Goal: Communication & Community: Answer question/provide support

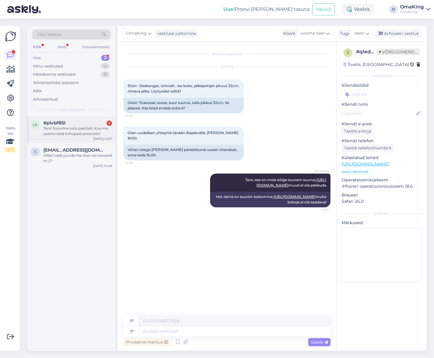
click at [48, 125] on div "Tere! Soovime osta pastlaid. Kus me saame neid kohapeal proovida?" at bounding box center [77, 130] width 69 height 11
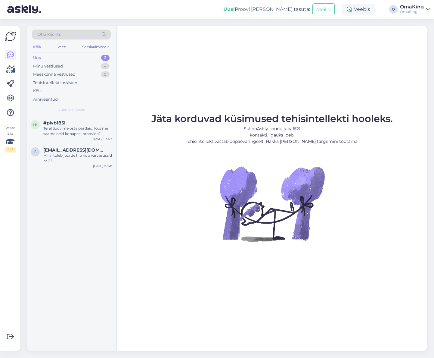
click at [40, 56] on font "Uus" at bounding box center [37, 57] width 8 height 5
click at [57, 65] on font "Minu vestlused" at bounding box center [48, 65] width 30 height 5
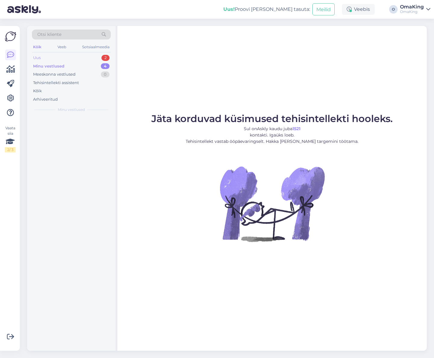
click at [40, 57] on div "Uus 2" at bounding box center [71, 58] width 79 height 8
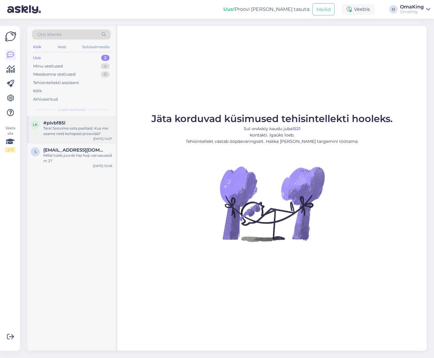
click at [65, 124] on div "#pivbf85l" at bounding box center [77, 122] width 69 height 5
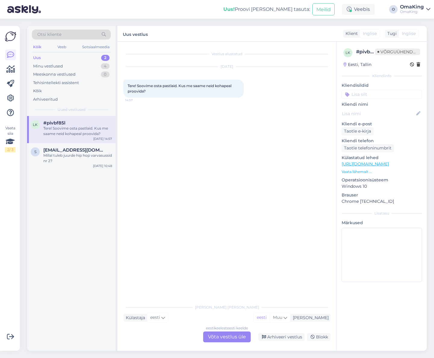
click at [227, 338] on font "Võta vestlus üle" at bounding box center [227, 336] width 38 height 6
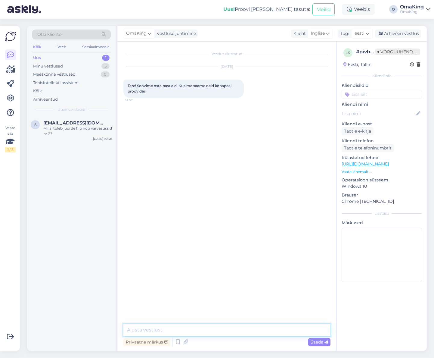
click at [189, 329] on textarea at bounding box center [226, 329] width 207 height 13
type textarea "Tere, kas kohapeal mõtlete [GEOGRAPHIC_DATA] või [GEOGRAPHIC_DATA]"
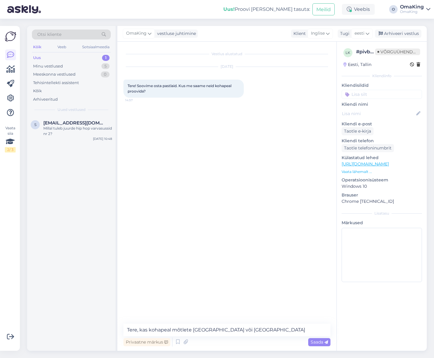
click at [311, 340] on font "Saada" at bounding box center [317, 341] width 13 height 5
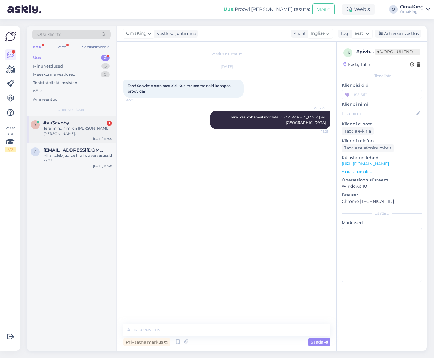
click at [77, 132] on font "Tere, minu nimi on [PERSON_NAME]. [PERSON_NAME][GEOGRAPHIC_DATA] asuv paljajalu…" at bounding box center [76, 147] width 67 height 42
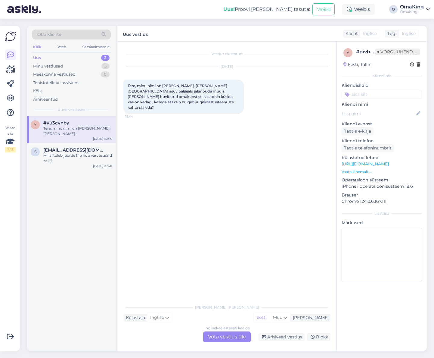
click at [227, 334] on font "Võta vestlus üle" at bounding box center [227, 336] width 38 height 6
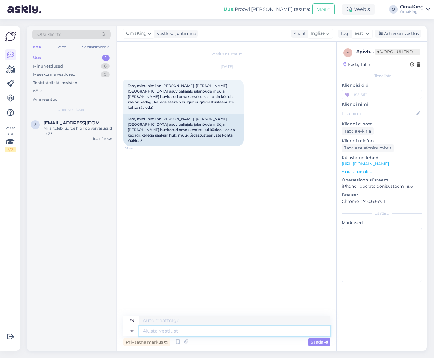
click at [157, 329] on textarea at bounding box center [234, 331] width 191 height 10
type textarea "Tere,"
type textarea "Hello,"
type textarea "Tere, meie"
type textarea "Hello, we"
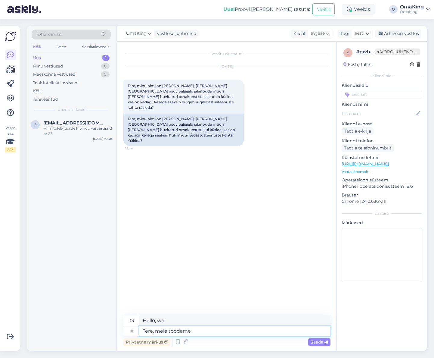
type textarea "Tere, meie toodame"
type textarea "Hello, we produce"
type textarea "Tere, meie toodame ise"
type textarea "Hello, we produce ourselves"
type textarea "Tere, meie toodame ise jalatseid"
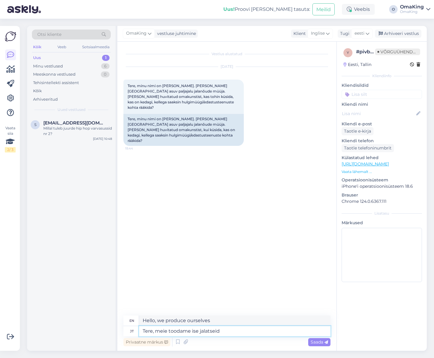
type textarea "Hello, we produce our own shoes."
type textarea "Tere, meie toodame ise jalatseid ja"
type textarea "Hello, we produce our own shoes and"
type textarea "Tere, meie toodame ise jalatseid ja teistelt me"
type textarea "Hello, we produce our own shoes and we buy from others."
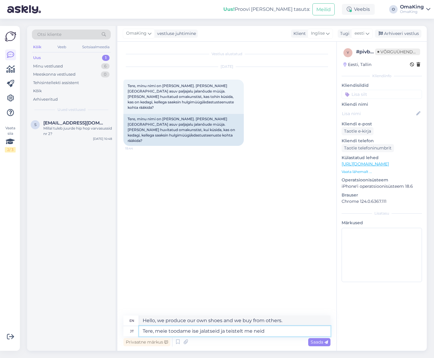
type textarea "Tere, meie toodame ise jalatseid ja teistelt me neid"
type textarea "Hello, we produce our own shoes and we buy them from others."
type textarea "Tere, meie toodame ise jalatseid ja teistelt me neid kokku"
type textarea "Hello, we produce our own shoes and we collect them from others."
type textarea "Tere, meie toodame ise jalatseid ja teistelt me neid kokku osta e"
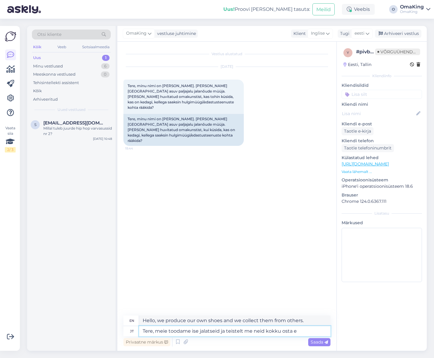
type textarea "Hello, we produce our own shoes and buy them from others."
type textarea "Tere, meie toodame ise jalatseid ja teistelt me neid kokku osta ei"
type textarea "Hello, we produce our own shoes and do not buy them from others."
type textarea "Tere, meie toodame ise jalatseid ja teistelt me neid kokku osta ei soovi"
type textarea "Hello, we produce our own shoes and we don't want to buy them from others."
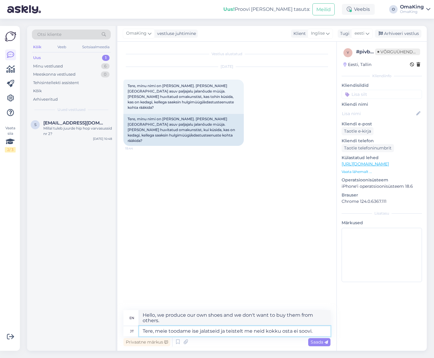
type textarea "Tere, meie toodame ise jalatseid ja teistelt me neid kokku osta ei soovi."
type textarea "Hello, we produce our own shoes and do not want to buy them from others."
type textarea "Tere, meie toodame ise jalatseid ja teistelt me neid kokku osta ei soovi. Või"
type textarea "Hello, we produce our own shoes and we don't want to buy them from others. Or"
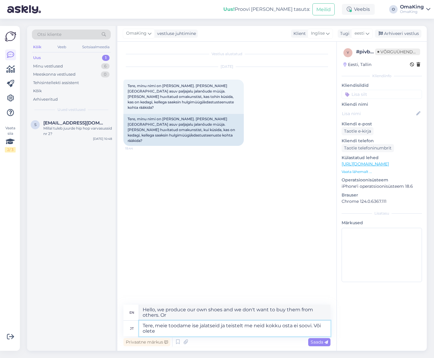
type textarea "Tere, meie toodame ise jalatseid ja teistelt me neid kokku osta ei soovi. Või o…"
type textarea "Hello, we produce our own shoes and we do not want to buy them from others. Or …"
type textarea "Tere, meie toodame ise jalatseid ja teistelt me neid kokku osta ei soovi. Või o…"
type textarea "Hello, we produce our own shoes and we don't want to buy them from others. Or a…"
type textarea "Tere, meie toodame ise jalatseid ja teistelt me neid kokku osta ei soovi. Või o…"
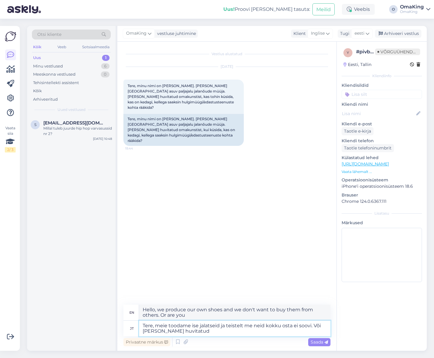
type textarea "Hello, we produce our own shoes and we don't want to buy them from others. Or a…"
type textarea "Tere, meie toodame ise jalatseid ja teistelt me neid kokku osta ei soovi. Või o…"
type textarea "Hello, we produce our own shoes and we do not want to buy them from others. Or …"
type textarea "Tere, meie toodame ise jalatseid ja teistelt me neid kokku osta ei soovi. Või o…"
type textarea "Hello, we produce our own shoes and we do not want to buy them from others. Or …"
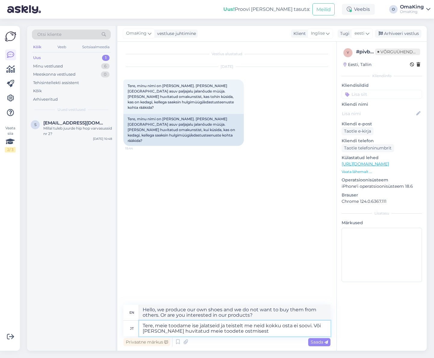
type textarea "Tere, meie toodame ise jalatseid ja teistelt me neid kokku osta ei soovi. Või o…"
type textarea "Hello, we produce our own shoes and do not want to buy them from others. Or are…"
type textarea "Tere, meie toodame ise jalatseid ja teistelt me neid kokku osta ei soovi. Või o…"
click at [317, 341] on font "Saada" at bounding box center [317, 341] width 13 height 5
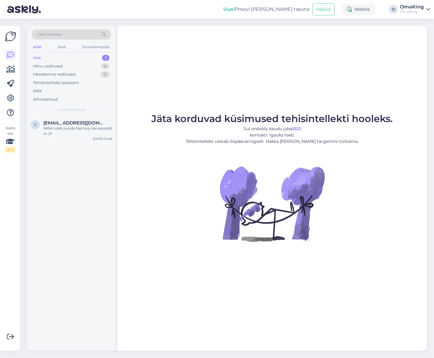
click at [40, 57] on font "Uus" at bounding box center [37, 57] width 8 height 5
click at [48, 65] on font "Minu vestlused" at bounding box center [48, 65] width 30 height 5
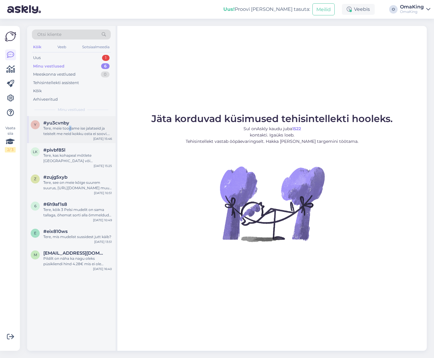
drag, startPoint x: 70, startPoint y: 126, endPoint x: 67, endPoint y: 123, distance: 4.7
click at [69, 126] on font "Tere, meie toodame ise jalatseid ja teistelt me ​​neid kokku osta ei soovi. Või…" at bounding box center [76, 136] width 67 height 21
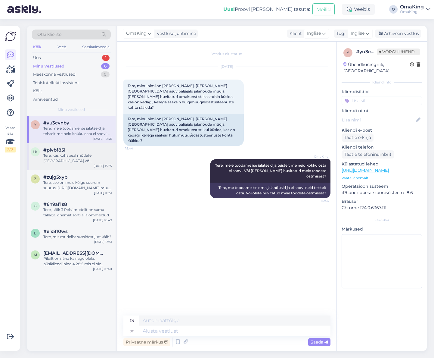
click at [78, 154] on font "Tere, kas kohapeal mõtlete [GEOGRAPHIC_DATA] või [GEOGRAPHIC_DATA]" at bounding box center [67, 160] width 49 height 15
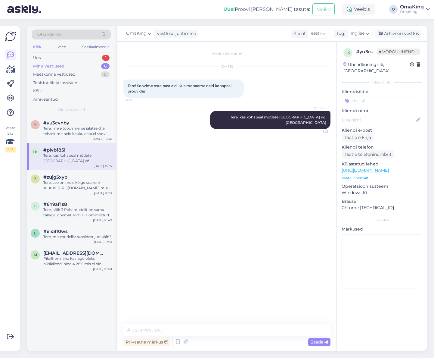
click at [45, 67] on font "Minu vestlused" at bounding box center [48, 65] width 31 height 5
click at [35, 56] on font "Uus" at bounding box center [37, 57] width 8 height 5
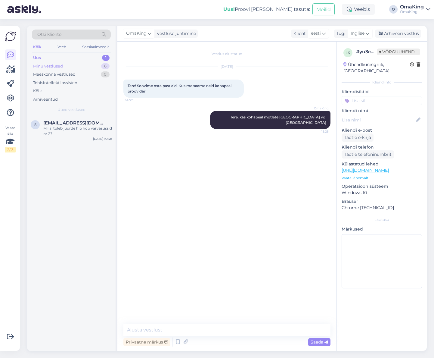
click at [45, 66] on font "Minu vestlused" at bounding box center [48, 65] width 30 height 5
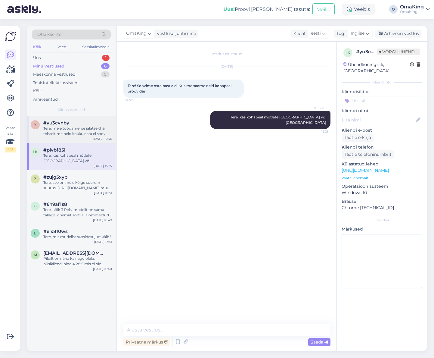
click at [62, 127] on font "Tere, meie toodame ise jalatseid ja teistelt me ​​neid kokku osta ei soovi. Või…" at bounding box center [76, 136] width 67 height 21
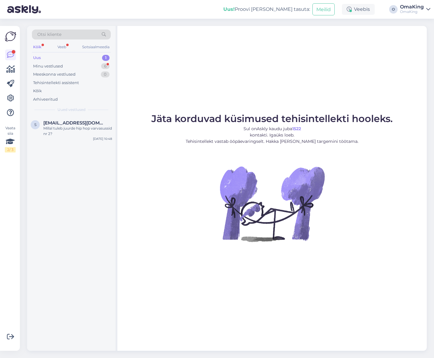
click at [37, 57] on font "Uus" at bounding box center [37, 57] width 8 height 5
click at [42, 66] on font "Minu vestlused" at bounding box center [48, 65] width 30 height 5
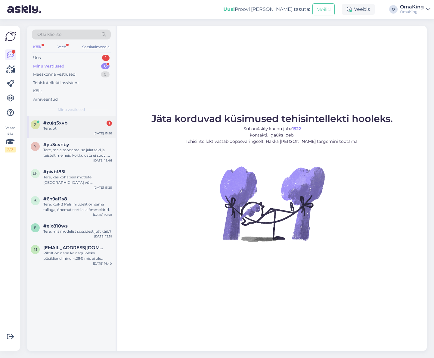
click at [60, 128] on div "Tere, ot" at bounding box center [77, 127] width 69 height 5
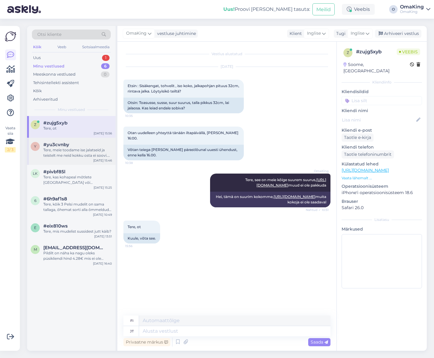
click at [60, 149] on font "Tere, meie toodame ise jalatseid ja teistelt me ​​neid kokku osta ei soovi. Või…" at bounding box center [76, 157] width 67 height 21
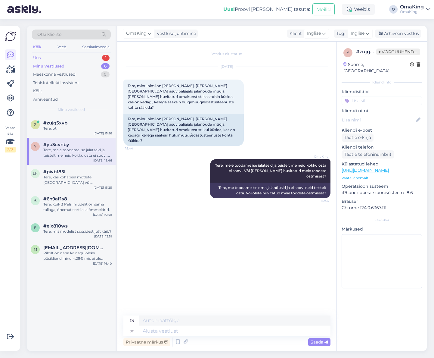
click at [34, 54] on div "Uus 1" at bounding box center [71, 58] width 79 height 8
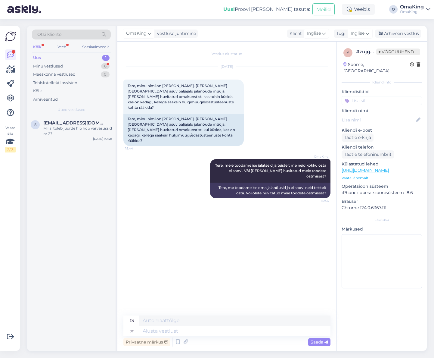
click at [37, 57] on font "Uus" at bounding box center [37, 57] width 8 height 5
drag, startPoint x: 57, startPoint y: 122, endPoint x: 90, endPoint y: 209, distance: 93.7
click at [56, 122] on font "[EMAIL_ADDRESS][DOMAIN_NAME]" at bounding box center [84, 123] width 83 height 6
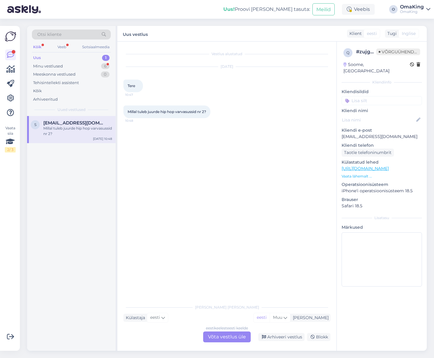
click at [229, 337] on font "Võta vestlus üle" at bounding box center [227, 336] width 38 height 6
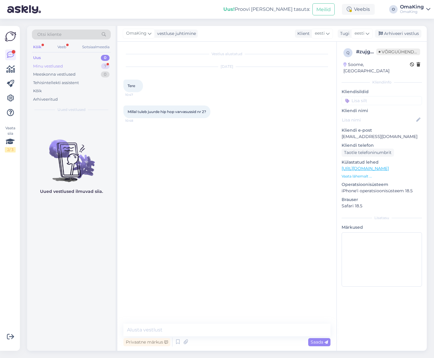
click at [36, 65] on font "Minu vestlused" at bounding box center [48, 65] width 30 height 5
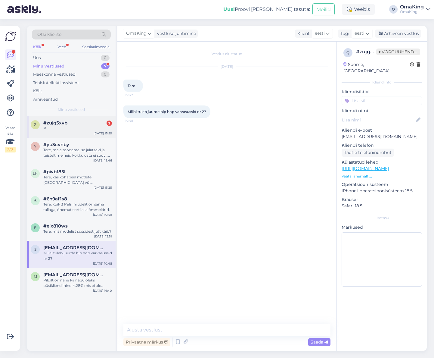
click at [48, 123] on font "#zujg5xyb" at bounding box center [55, 123] width 24 height 6
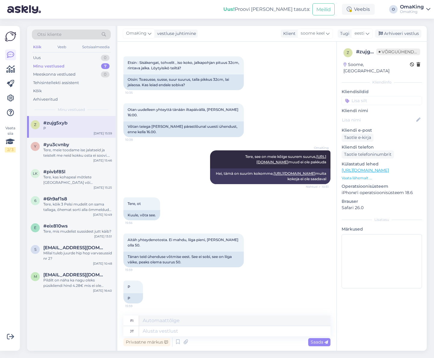
scroll to position [29, 0]
click at [148, 335] on textarea at bounding box center [234, 331] width 191 height 10
type textarea "see"
type textarea "tämä"
type textarea "see su"
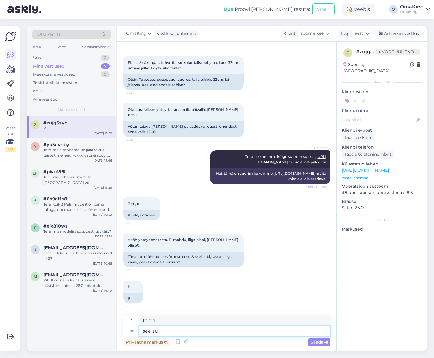
type textarea "tämä olet sinä"
type textarea "see suss"
type textarea "tämä tohveli"
type textarea "see suss olemas"
type textarea "tämä tohveli on olemassa"
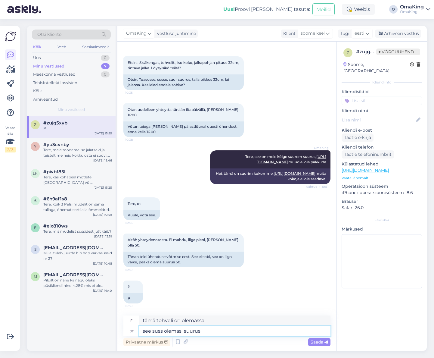
type textarea "see suss olemas suurus"
type textarea "Tämä tohveli on saatavilla koossa"
type textarea "see suss olemas suurus 50"
type textarea "Tämä tohveli on saatavilla koossa 50."
paste textarea "https://omaking.ee/toode/omaking-lambavillased-jalgatorgatavad-sussid-ruutsi-pr…"
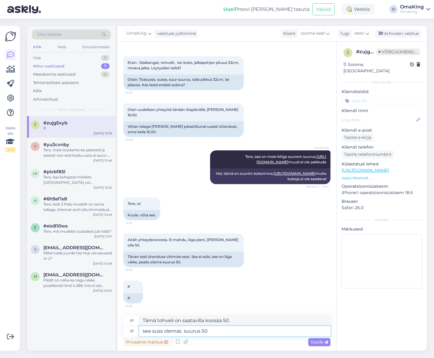
type textarea "see suss olemas suurus 50 [URL][DOMAIN_NAME]"
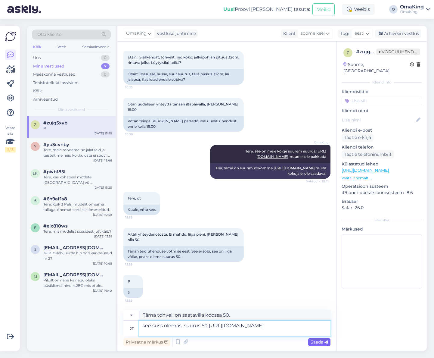
type textarea "Tämä tohveli on saatavilla koossa 50 https://omaking.ee/toode/omaking-lambavill…"
type textarea "see suss olemas suurus 50 [URL][DOMAIN_NAME]"
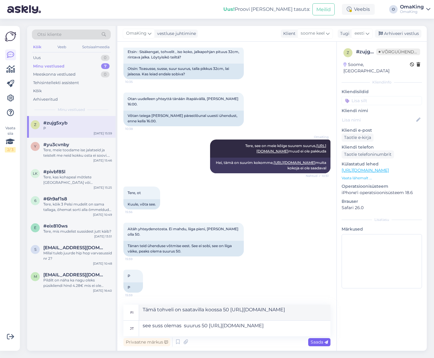
click at [319, 339] on font "Saada" at bounding box center [317, 341] width 13 height 5
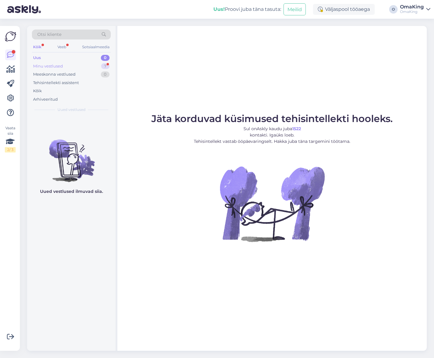
click at [41, 67] on font "Minu vestlused" at bounding box center [48, 65] width 30 height 5
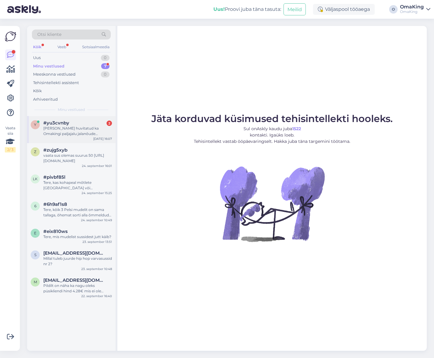
click at [59, 126] on font "[PERSON_NAME] huvitatud ka Omakingi paljajalu jalanõude importimisest [GEOGRAPH…" at bounding box center [76, 136] width 67 height 21
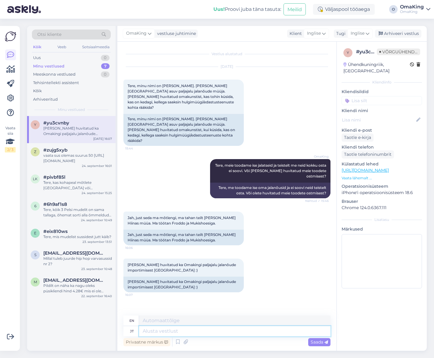
click at [146, 330] on textarea at bounding box center [234, 331] width 191 height 10
type textarea "siis"
type textarea "then"
type textarea "siis võite"
type textarea "then you can"
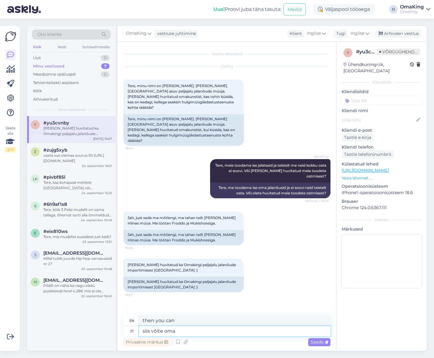
type textarea "siis võite oma"
type textarea "then you can have your"
type textarea "siis võite oma soovid"
type textarea "then you can make your wish"
type textarea "siis võite oma soovid e"
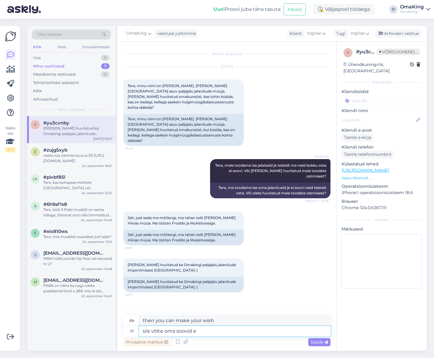
type textarea "then you can make your wishes"
type textarea "siis võite oma soovid edasim"
type textarea "then you can forward your wishes"
type textarea "siis võite oma soovid edasimüügist"
type textarea "then you can make your wishes known at the resale"
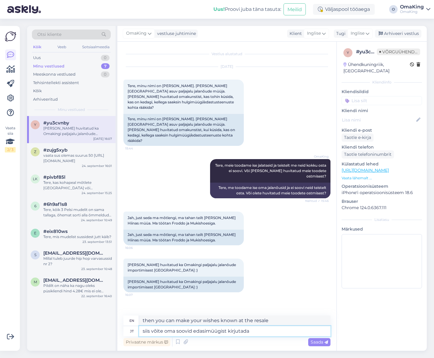
type textarea "siis võite oma soovid edasimüügist kirjutada"
type textarea "then you can write your wishes about resale"
type textarea "siis võite oma soovid edasimüügist kirjutada merike"
type textarea "then you can write your wishes about resale to [GEOGRAPHIC_DATA]"
type textarea "siis võite oma soovid edasimüügist kirjutada [EMAIL_ADDRESS][DOMAIN_NAME]"
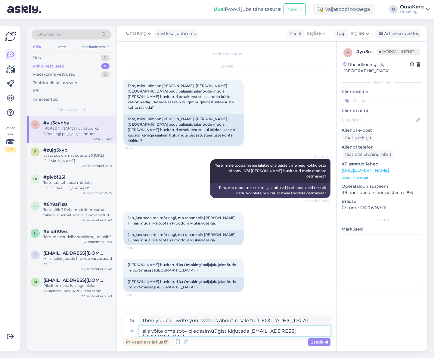
type textarea "then you can write your wishes about resale [EMAIL_ADDRESS][DOMAIN_NAME]"
type textarea "siis võite oma soovid edasimüügist kirjutada [EMAIL_ADDRESS][DOMAIN_NAME]"
click at [317, 339] on font "Saada" at bounding box center [317, 341] width 13 height 5
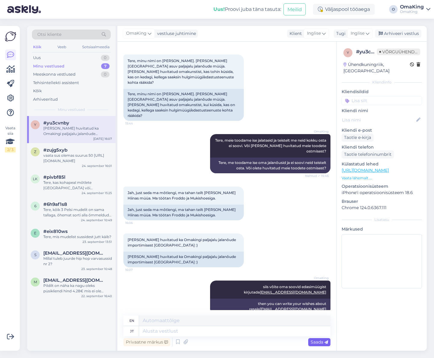
scroll to position [20, 0]
